Goal: Go to known website: Go to known website

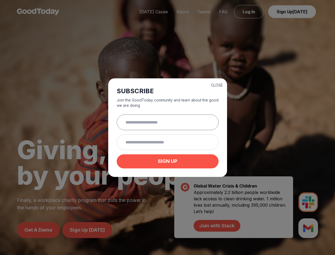
click at [167, 127] on input "text" at bounding box center [168, 122] width 102 height 16
click at [217, 84] on button "CLOSE" at bounding box center [217, 85] width 12 height 5
